Goal: Task Accomplishment & Management: Complete application form

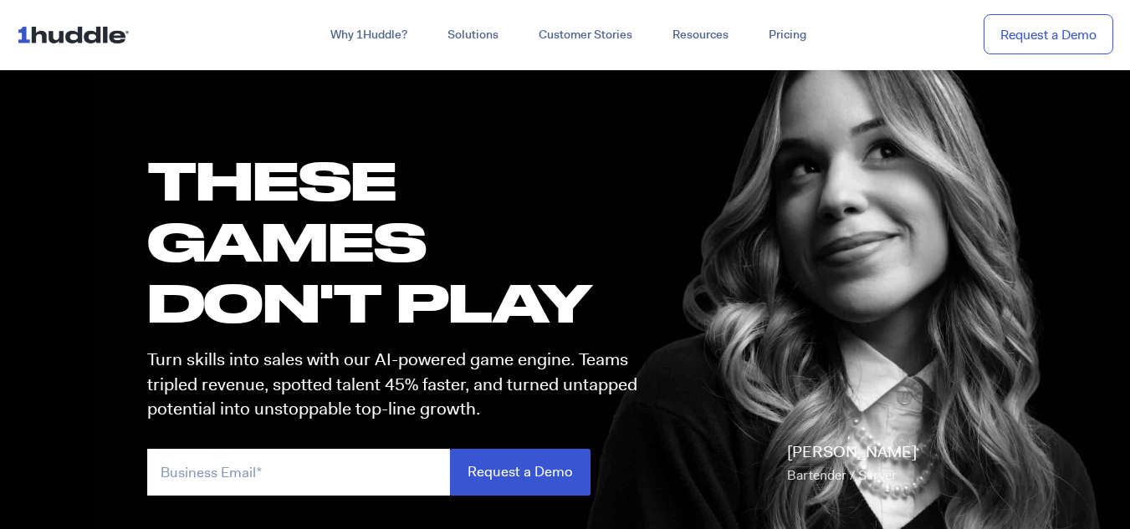
scroll to position [13, 0]
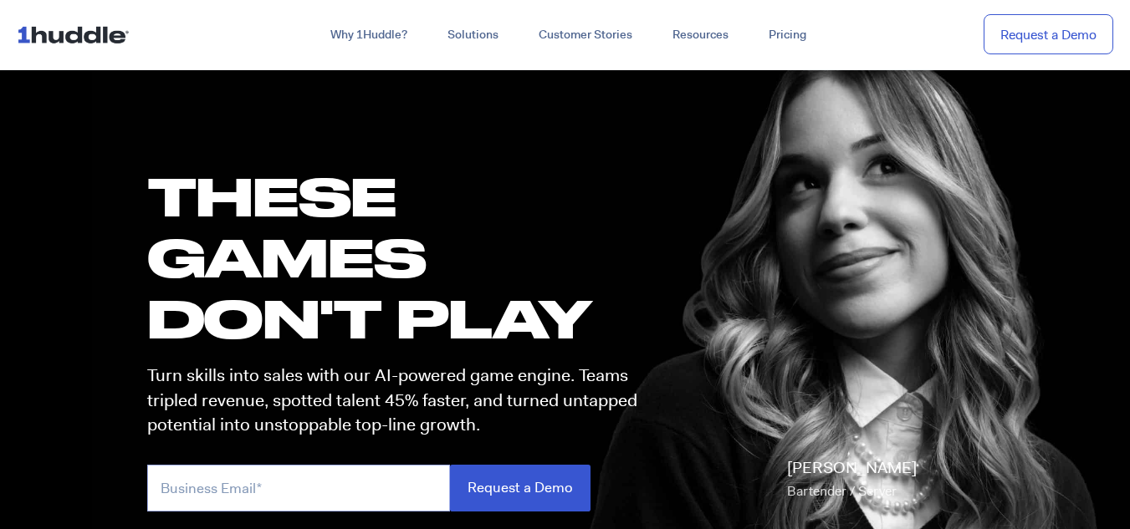
click at [218, 498] on input "email" at bounding box center [298, 488] width 303 height 46
type input "7breww"
click at [450, 465] on input "Request a Demo" at bounding box center [520, 488] width 141 height 46
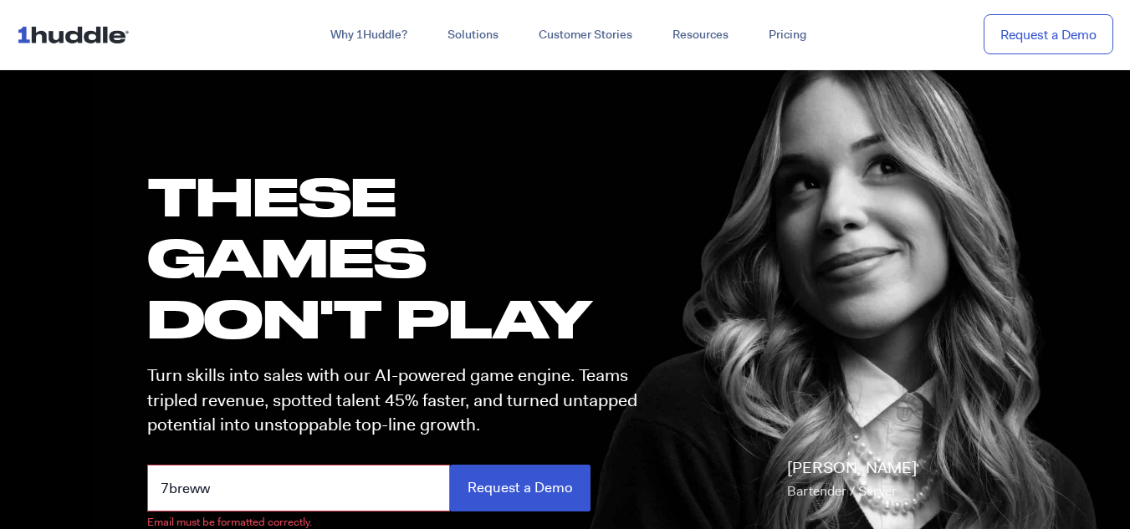
click at [218, 498] on input "7breww" at bounding box center [298, 488] width 303 height 46
drag, startPoint x: 218, startPoint y: 498, endPoint x: 63, endPoint y: 479, distance: 156.7
click at [63, 479] on section "these GAMES DON'T PLAY Turn skills into sales with our AI-powered game engine. …" at bounding box center [565, 332] width 1130 height 556
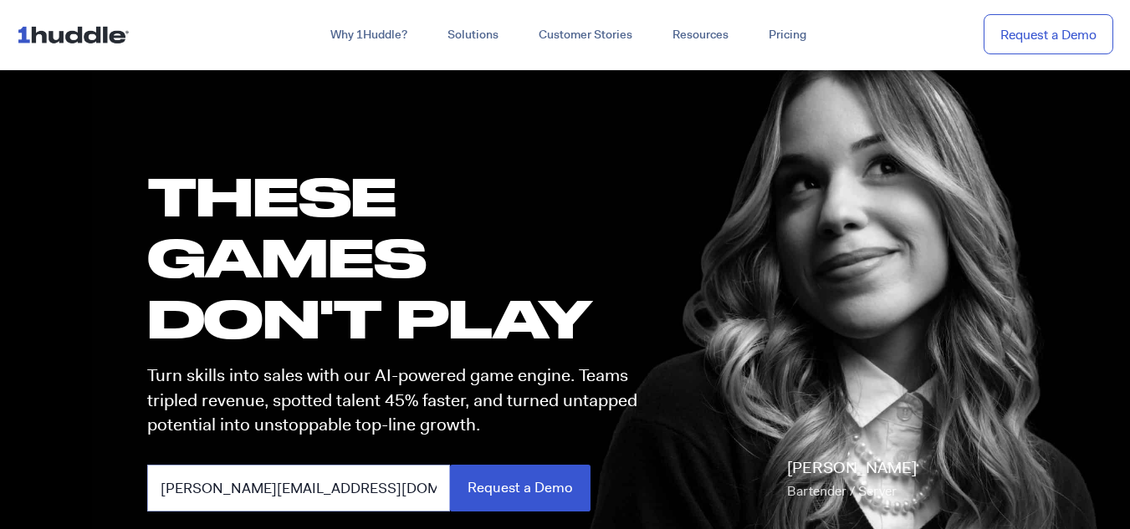
type input "[PERSON_NAME][EMAIL_ADDRESS][DOMAIN_NAME]"
click at [450, 465] on input "Request a Demo" at bounding box center [520, 488] width 141 height 46
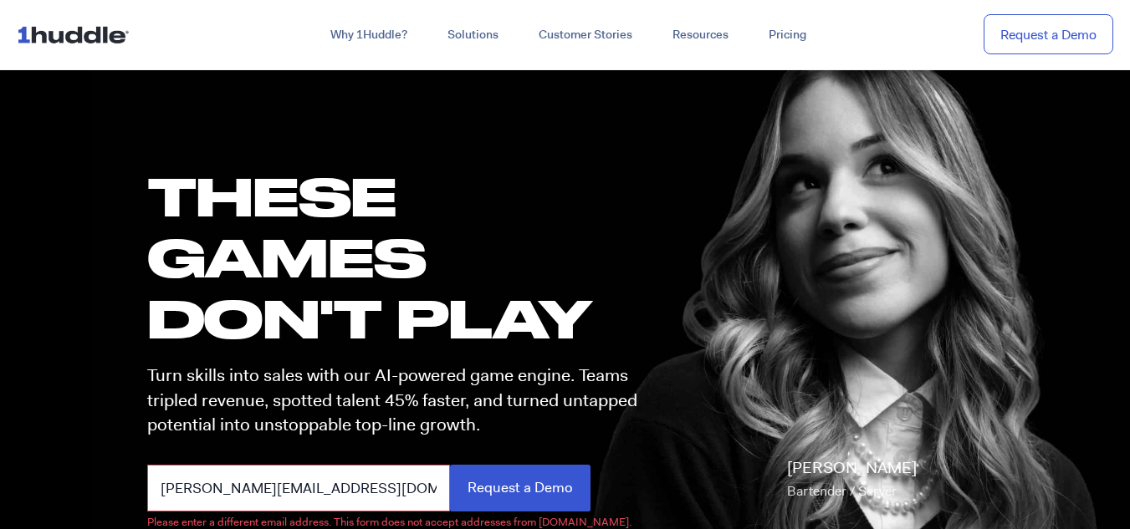
drag, startPoint x: 400, startPoint y: 490, endPoint x: 26, endPoint y: 507, distance: 374.2
click at [26, 507] on section "these GAMES DON'T PLAY Turn skills into sales with our AI-powered game engine. …" at bounding box center [565, 332] width 1130 height 556
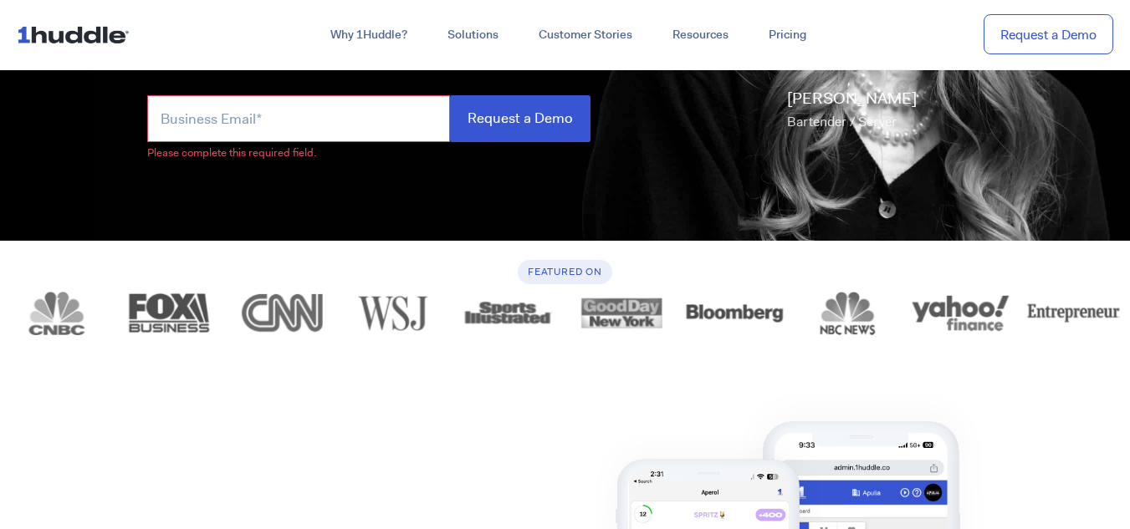
scroll to position [494, 0]
